Goal: Check status: Check status

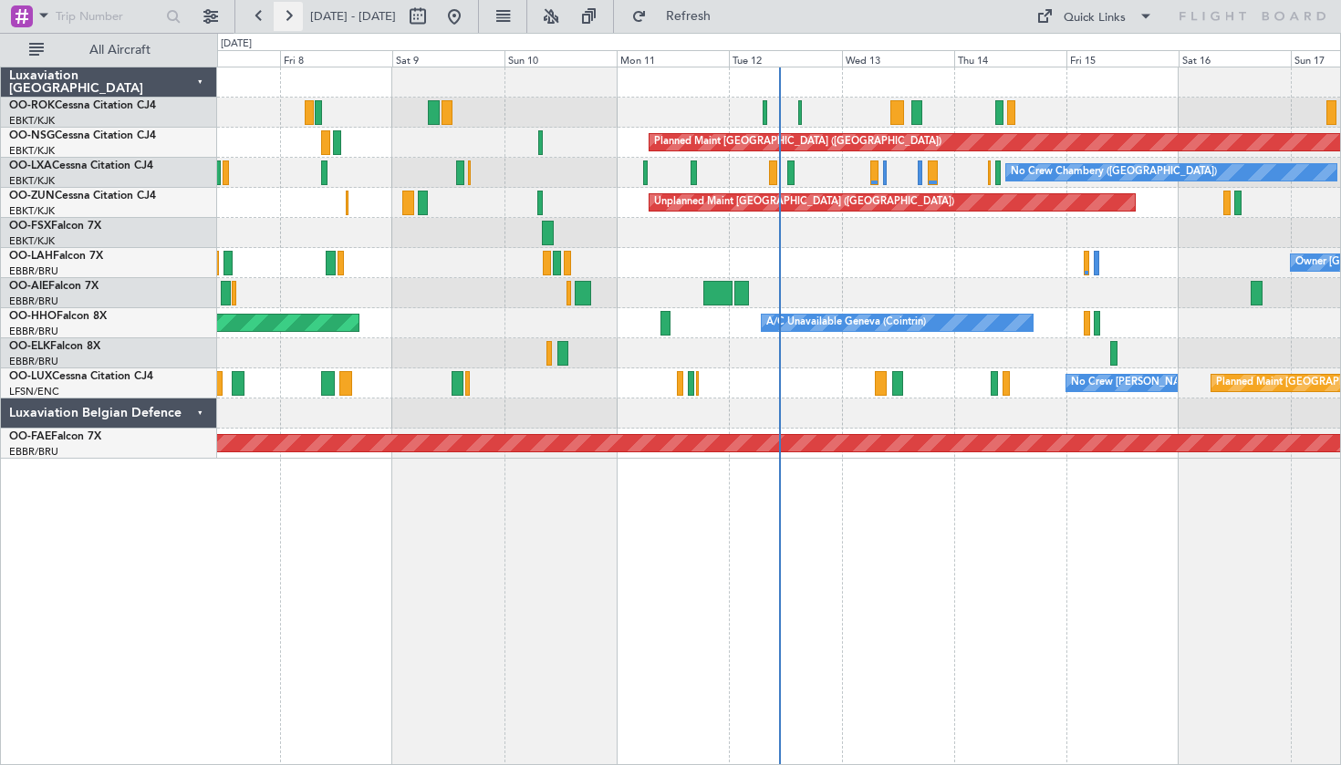
click at [300, 22] on button at bounding box center [288, 16] width 29 height 29
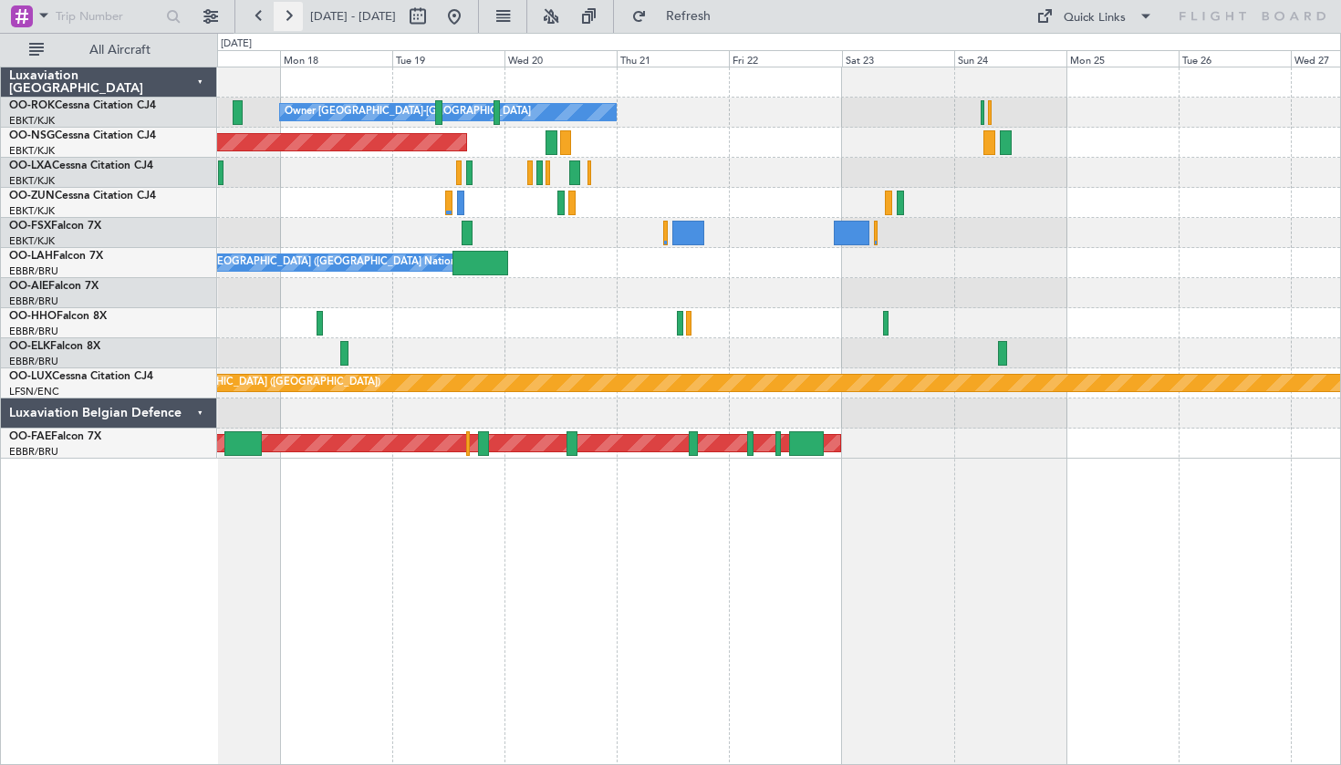
click at [299, 22] on button at bounding box center [288, 16] width 29 height 29
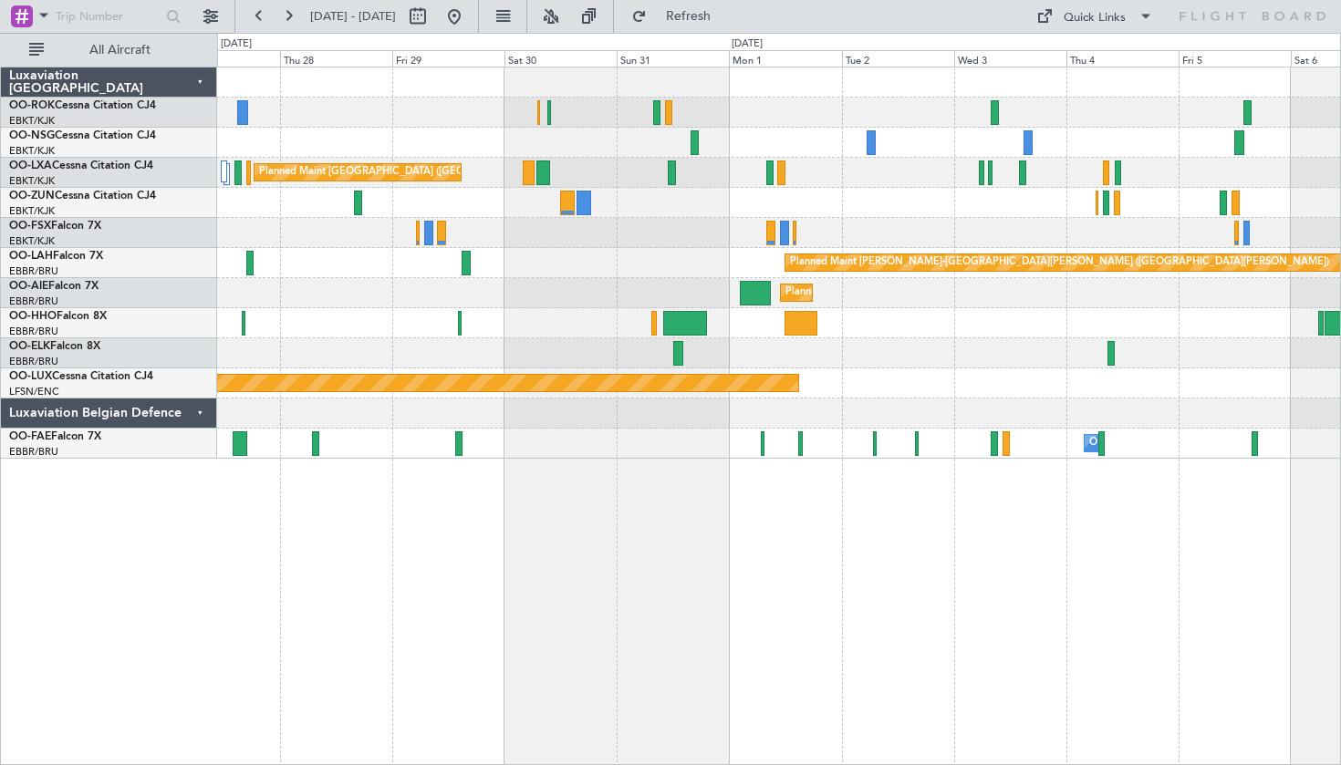
click at [305, 13] on span "[DATE] - [DATE]" at bounding box center [353, 16] width 100 height 29
click at [291, 11] on button at bounding box center [288, 16] width 29 height 29
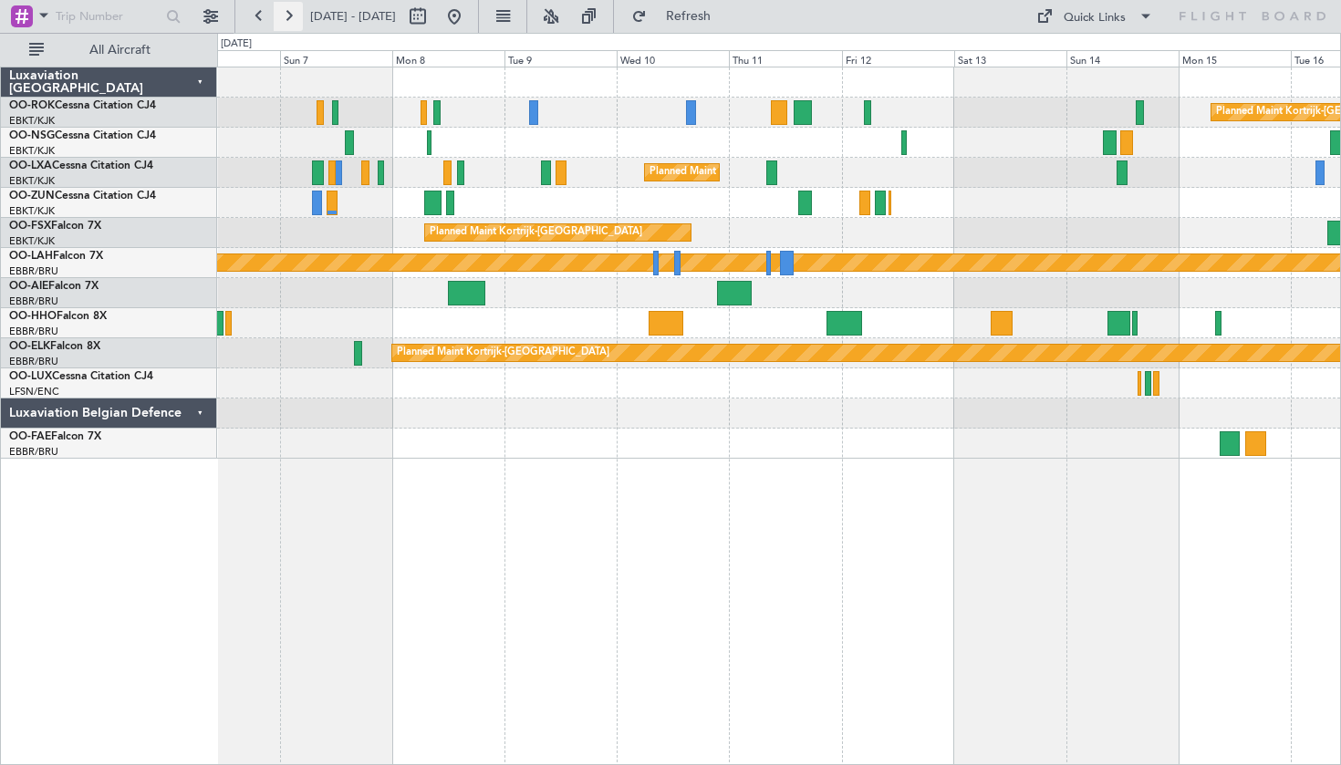
click at [291, 10] on button at bounding box center [288, 16] width 29 height 29
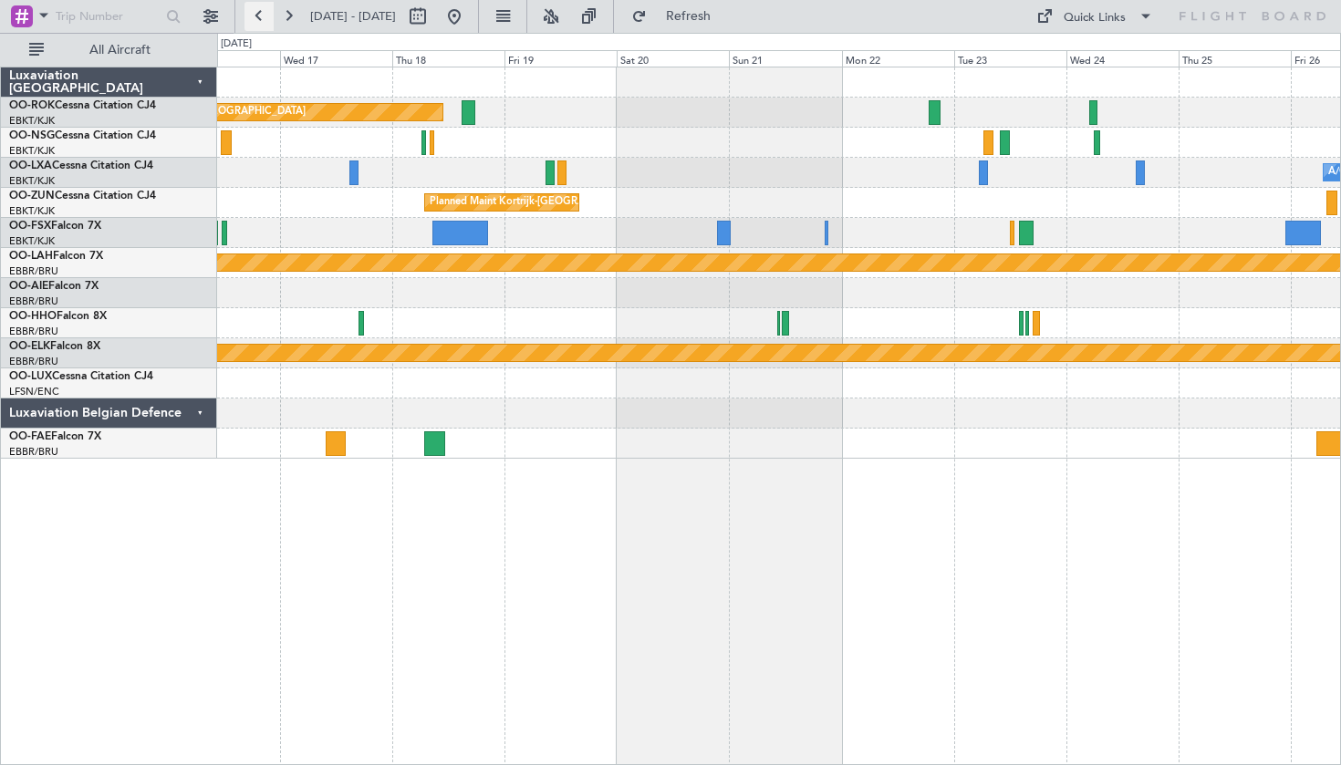
click at [262, 10] on button at bounding box center [258, 16] width 29 height 29
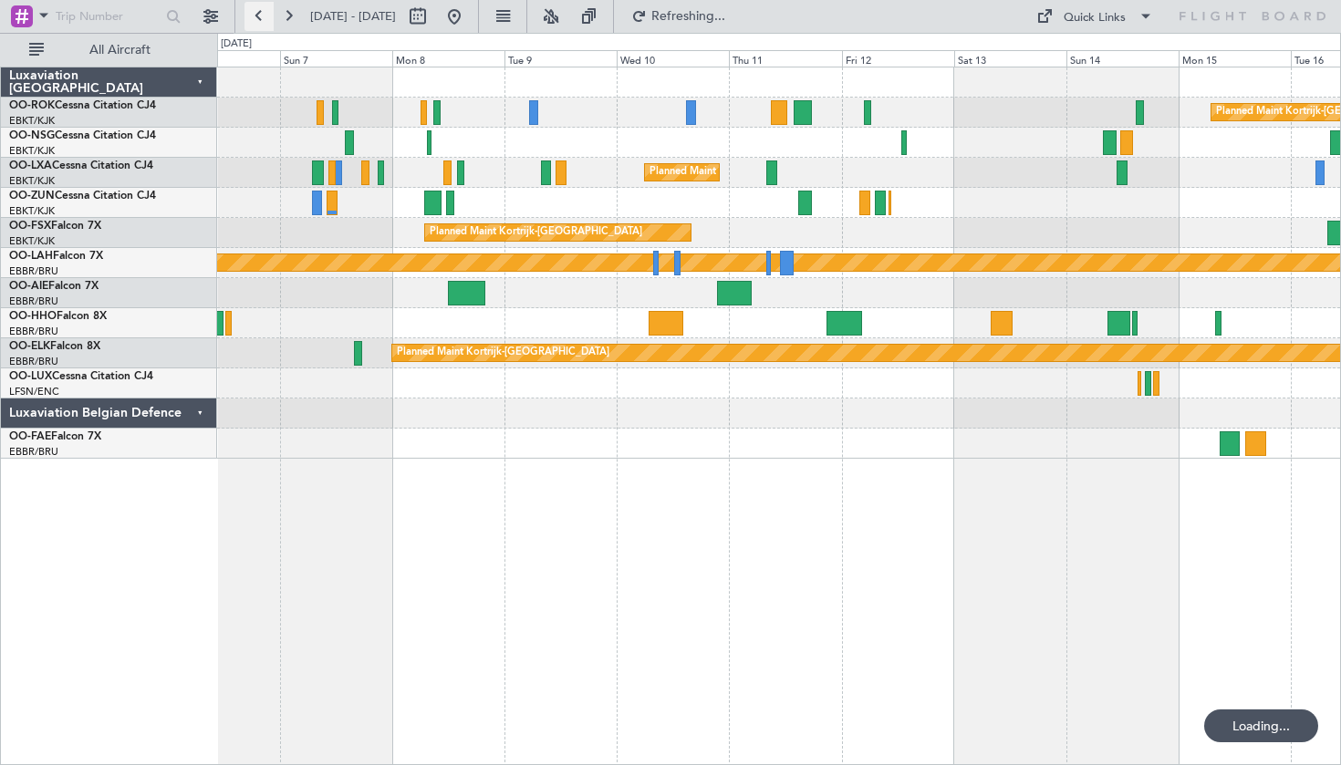
click at [262, 10] on button at bounding box center [258, 16] width 29 height 29
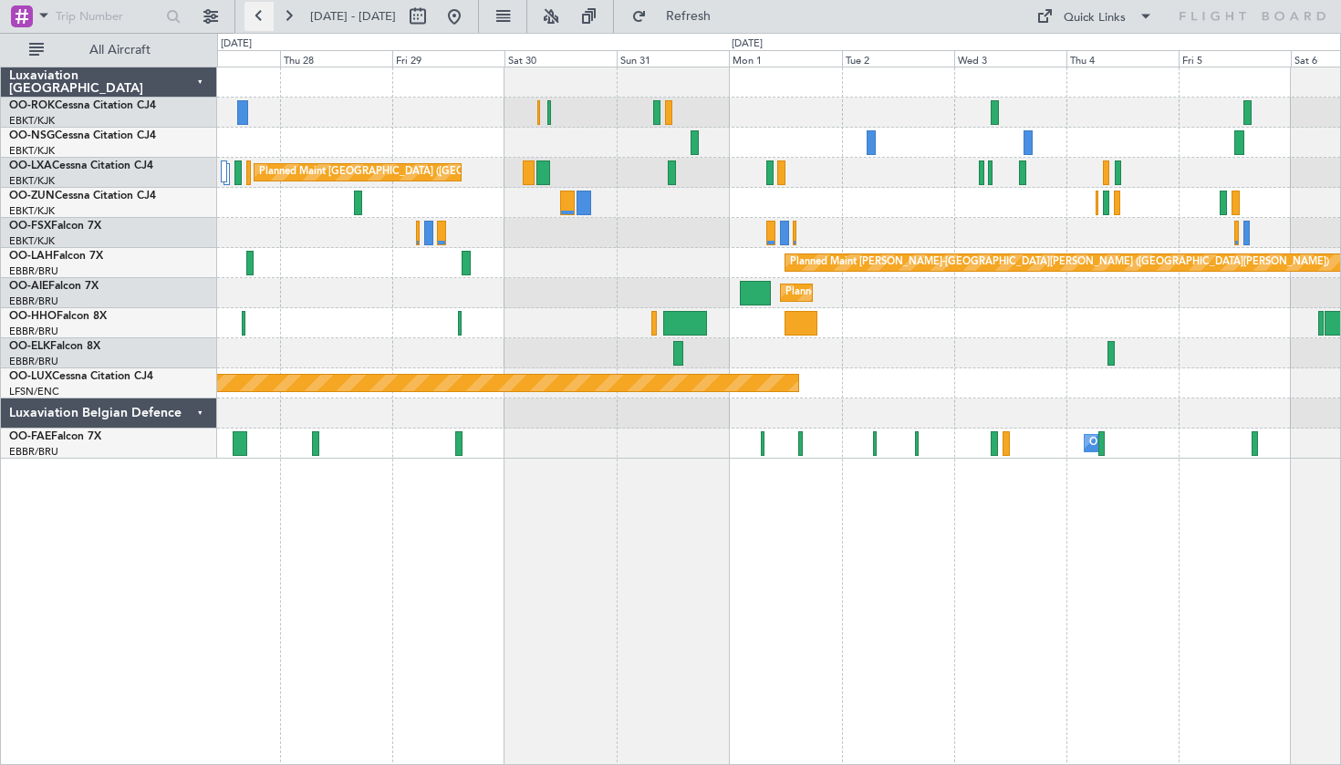
click at [258, 9] on button at bounding box center [258, 16] width 29 height 29
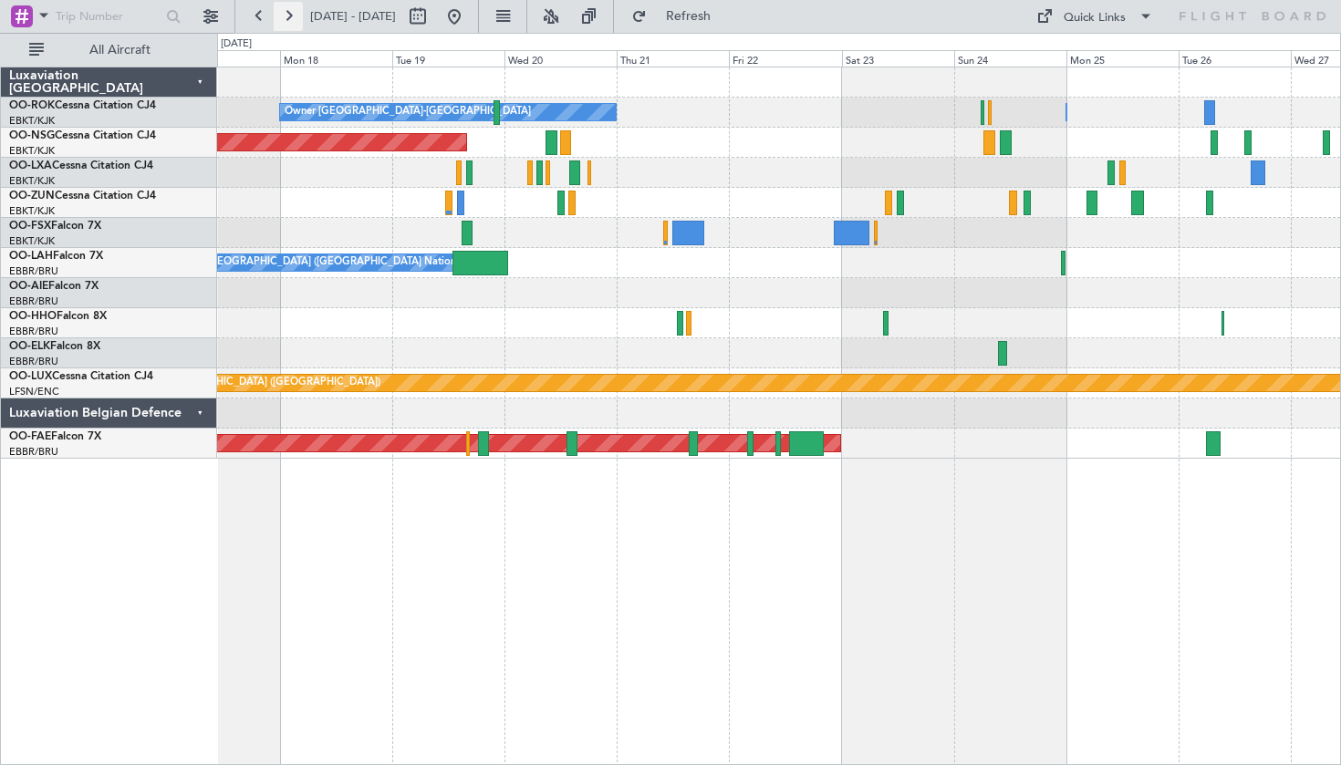
click at [299, 13] on button at bounding box center [288, 16] width 29 height 29
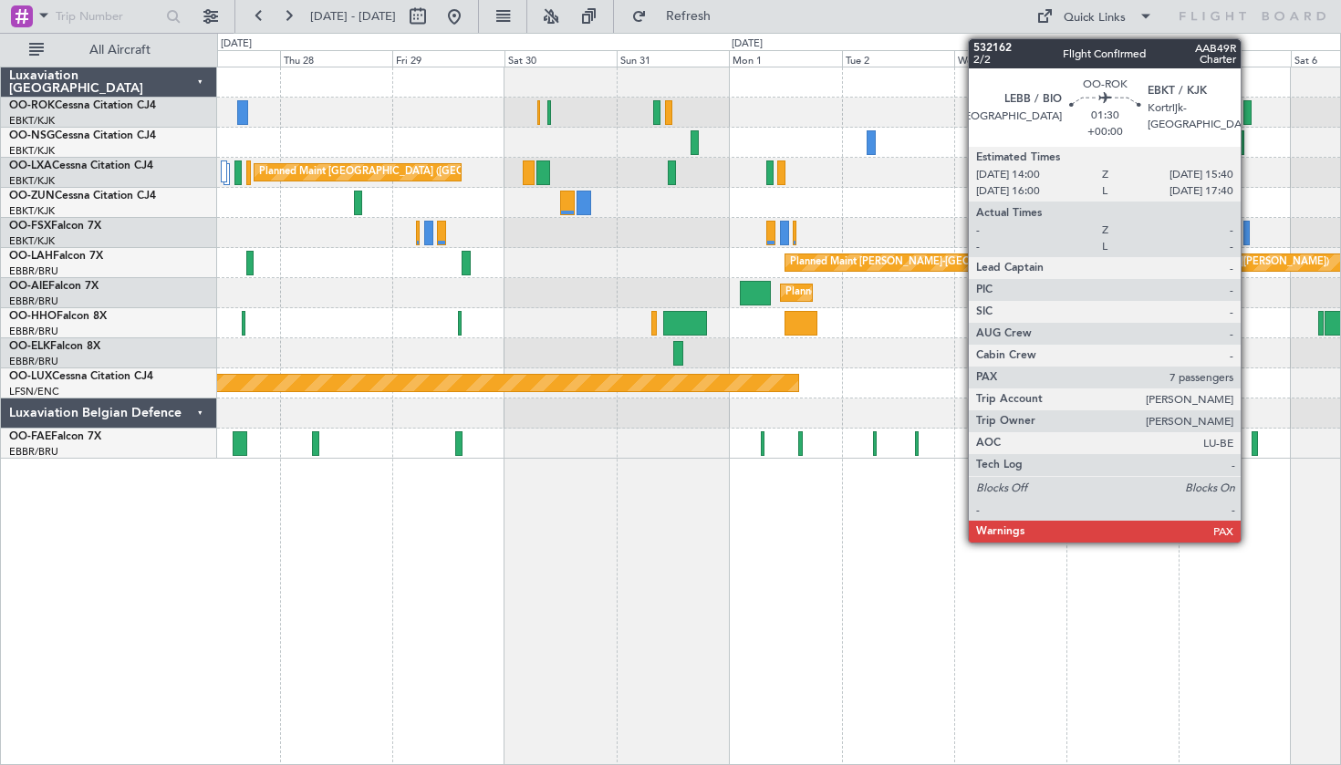
click at [1249, 113] on div at bounding box center [1247, 112] width 8 height 25
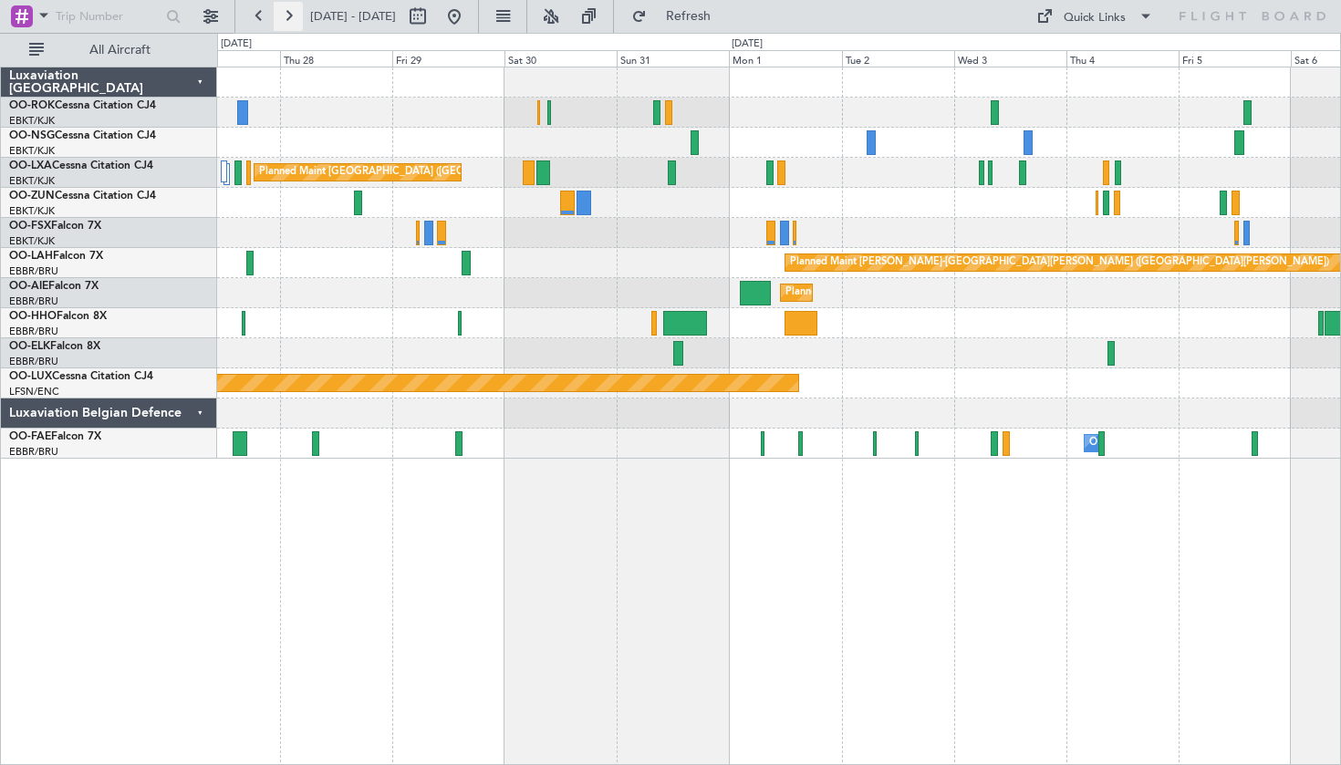
click at [286, 25] on button at bounding box center [288, 16] width 29 height 29
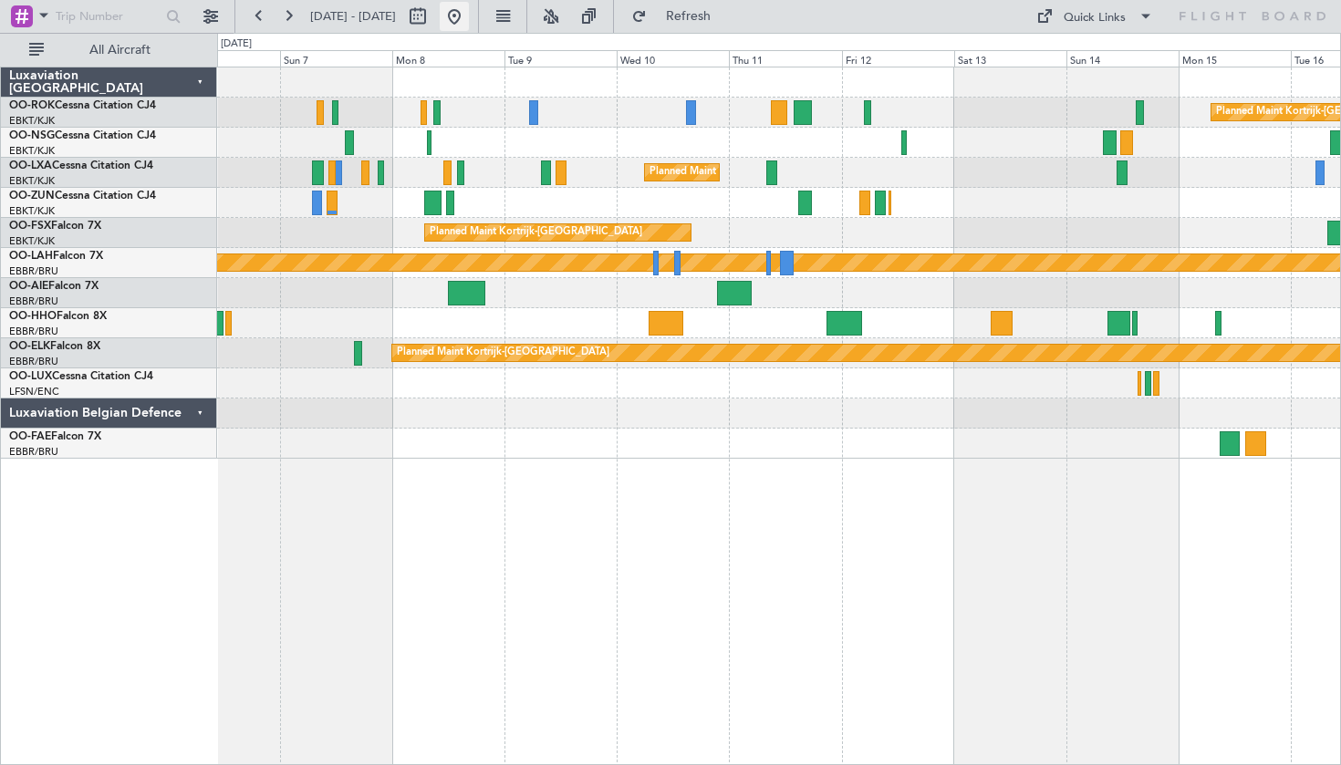
click at [469, 16] on button at bounding box center [454, 16] width 29 height 29
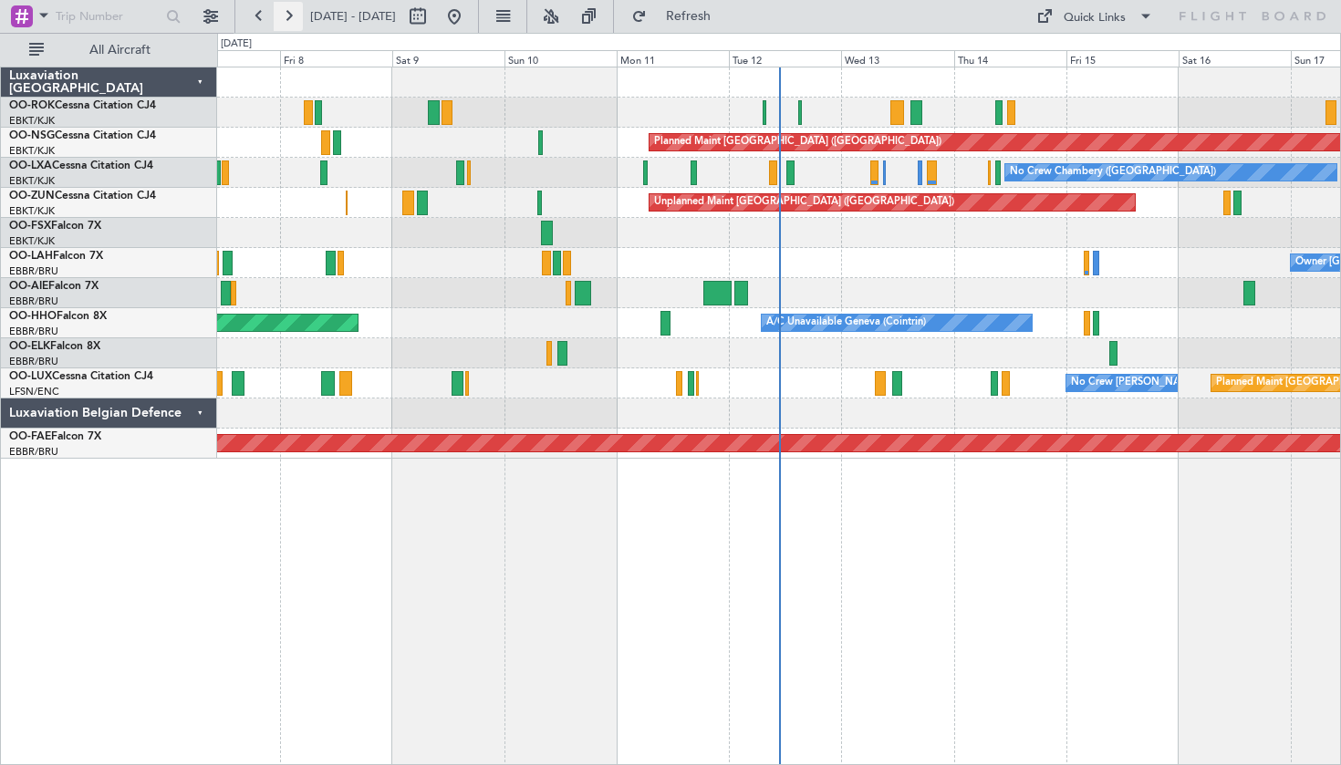
click at [300, 21] on button at bounding box center [288, 16] width 29 height 29
